Goal: Information Seeking & Learning: Learn about a topic

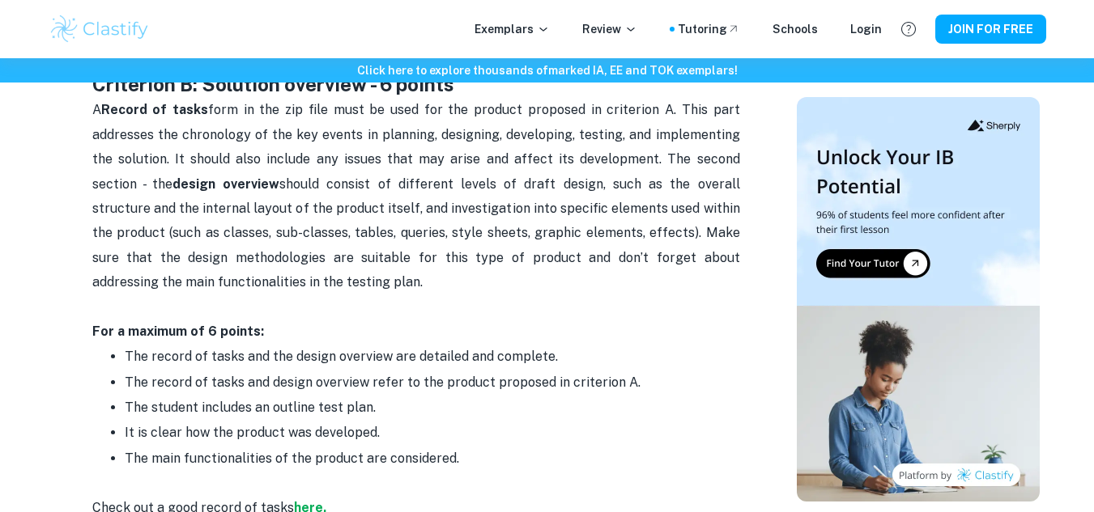
scroll to position [1290, 0]
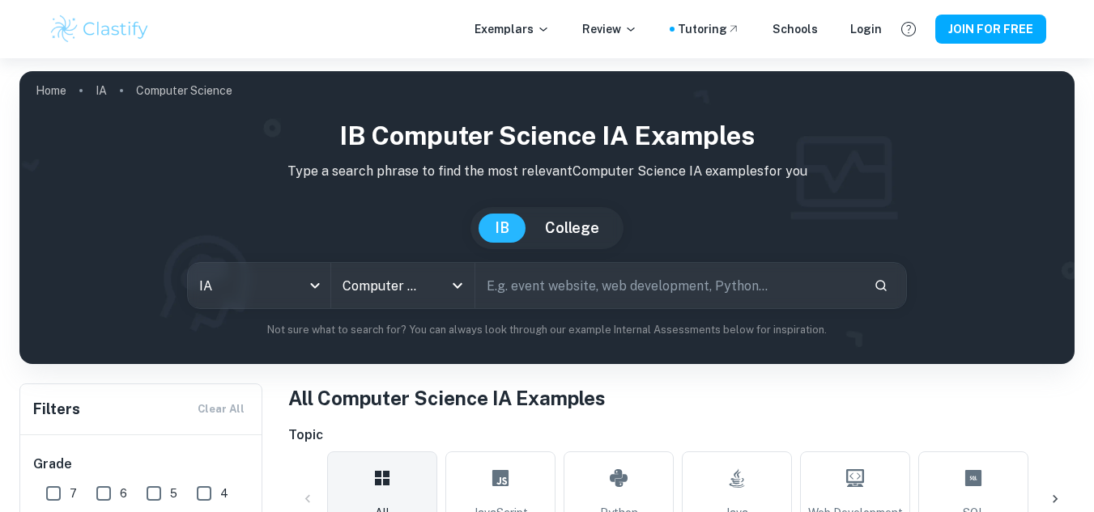
scroll to position [85, 0]
